Goal: Check status: Check status

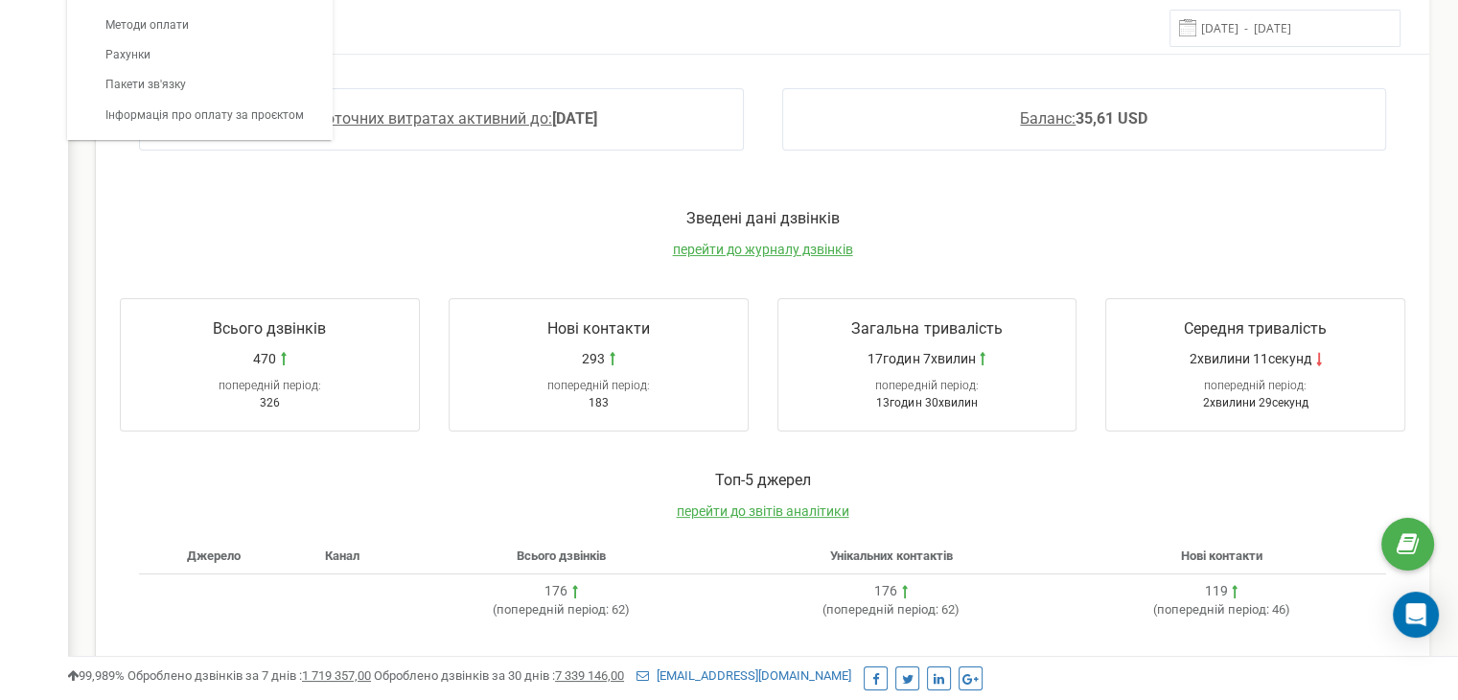
scroll to position [1150, 1390]
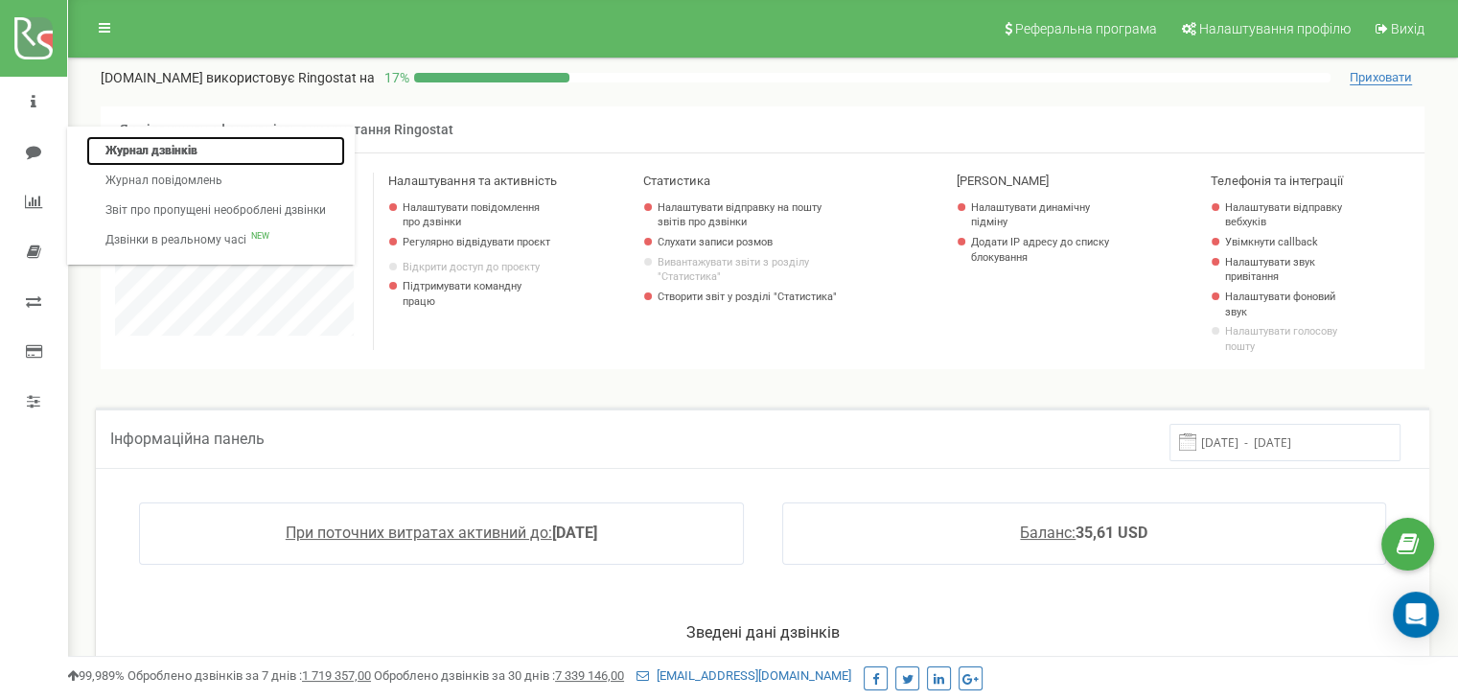
click at [170, 143] on link "Журнал дзвінків" at bounding box center [215, 151] width 259 height 30
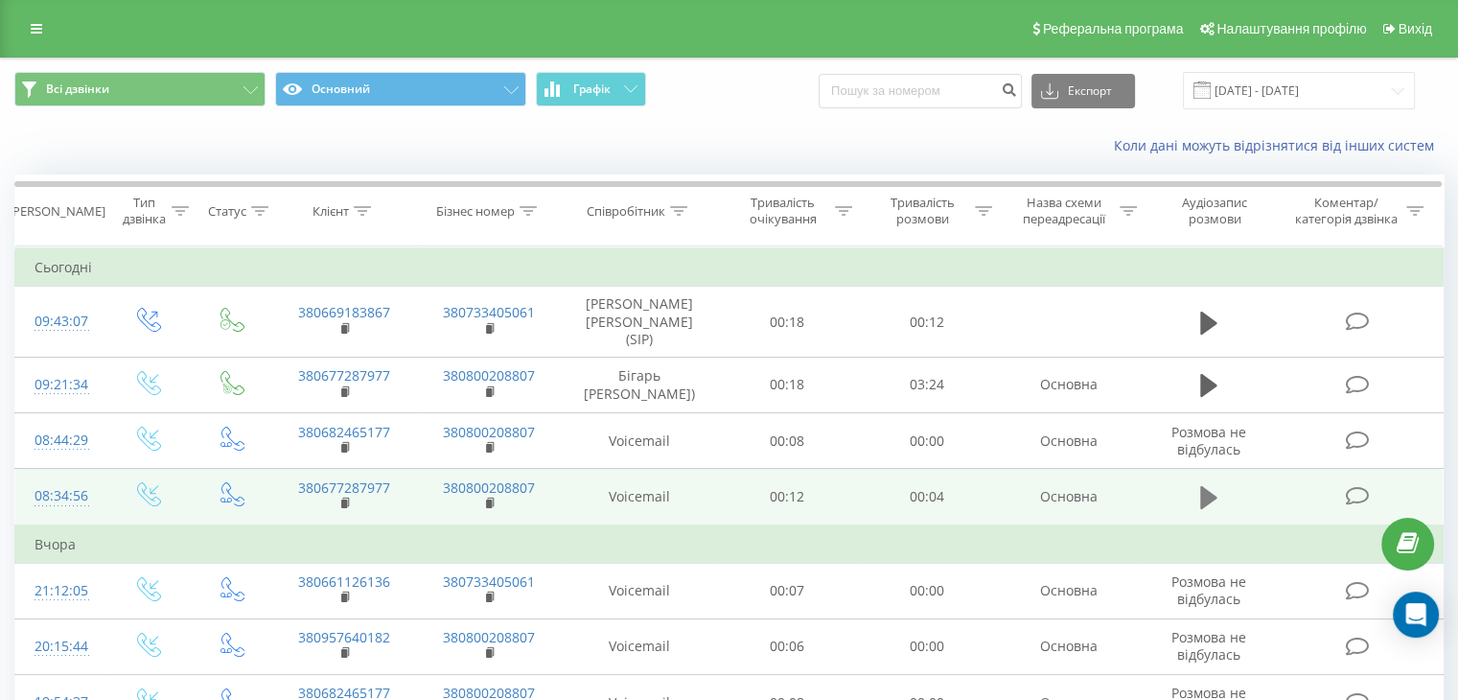
click at [1204, 509] on icon at bounding box center [1208, 497] width 17 height 23
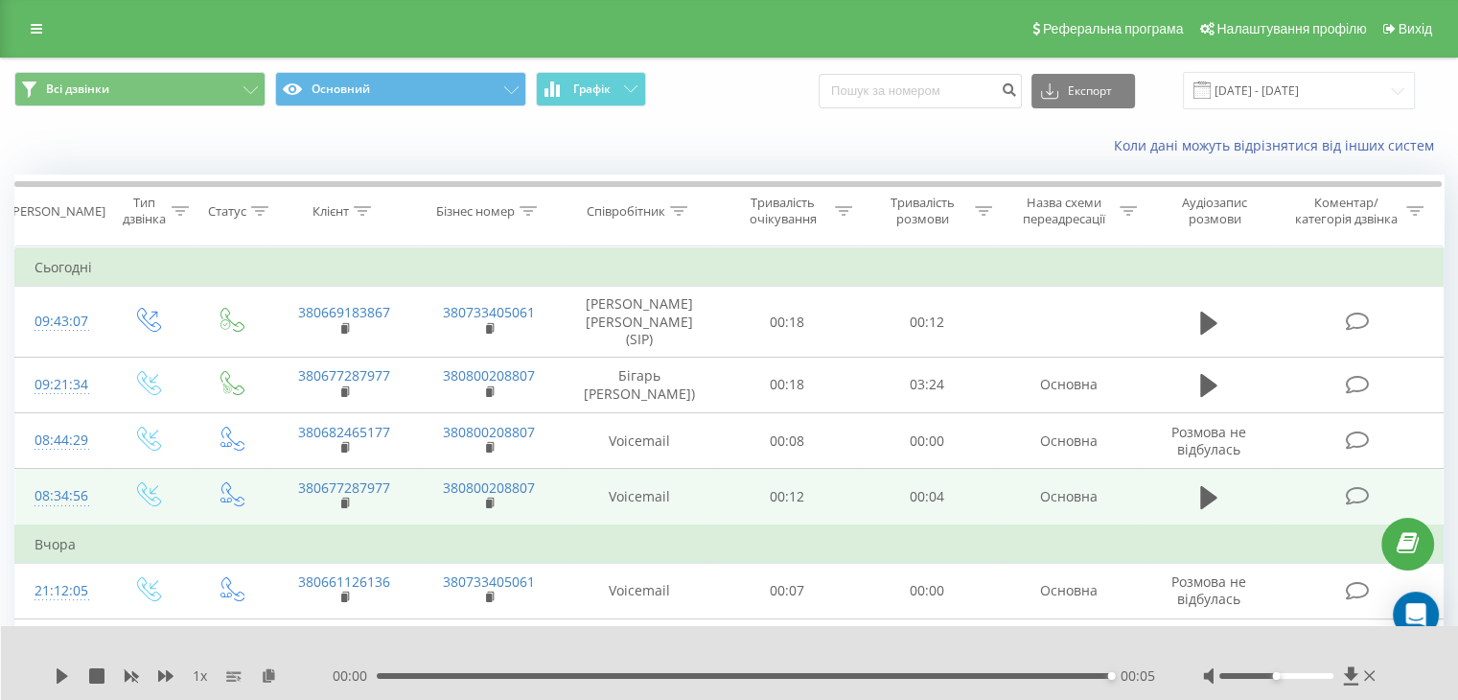
click at [1210, 509] on icon at bounding box center [1208, 497] width 17 height 23
click at [1200, 507] on icon at bounding box center [1208, 497] width 17 height 23
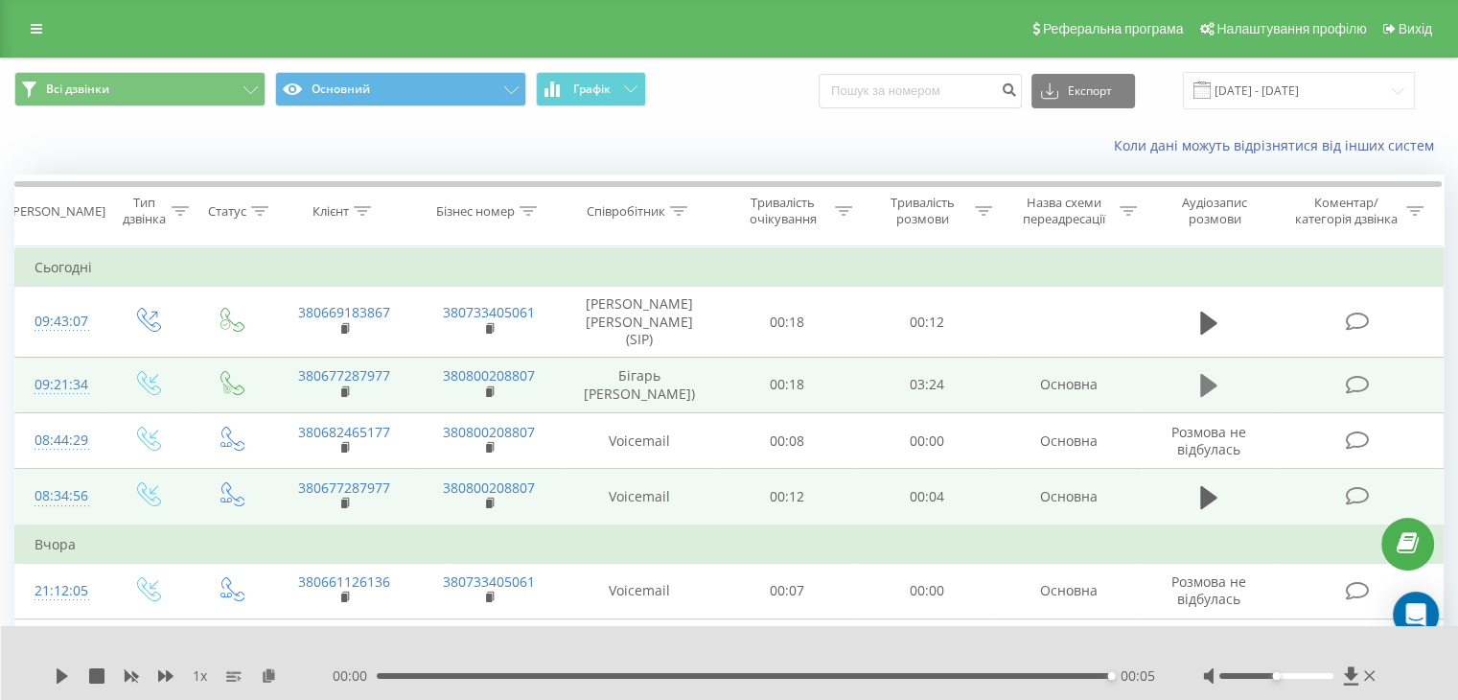
click at [1200, 396] on icon at bounding box center [1208, 385] width 17 height 23
click at [1206, 394] on icon at bounding box center [1208, 385] width 17 height 27
